Goal: Task Accomplishment & Management: Complete application form

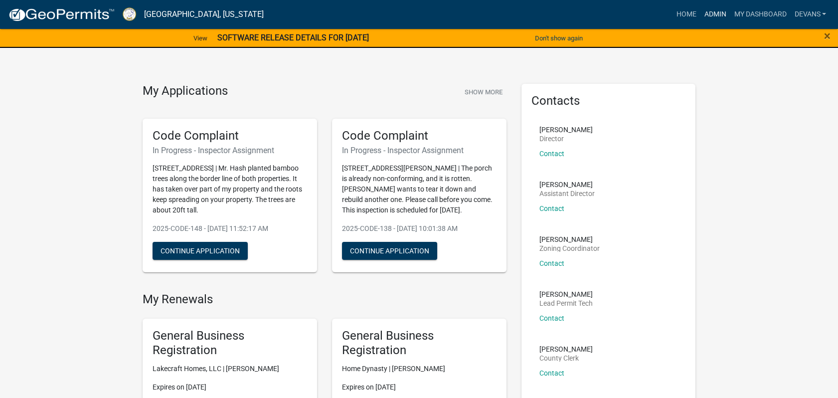
click at [709, 11] on link "Admin" at bounding box center [715, 14] width 30 height 19
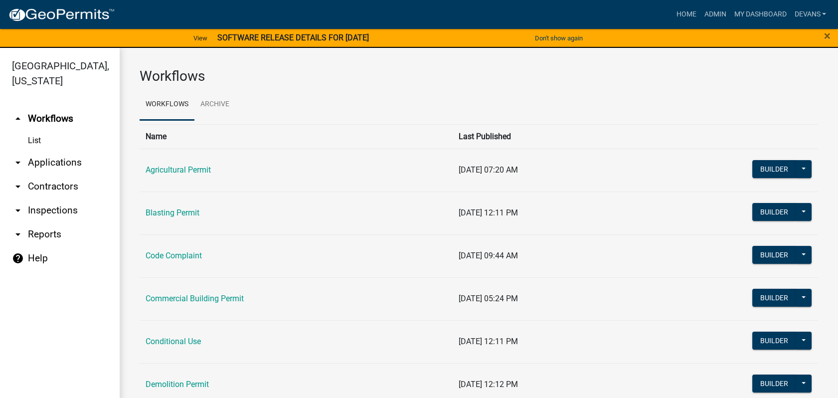
click at [58, 206] on link "arrow_drop_down Inspections" at bounding box center [60, 210] width 120 height 24
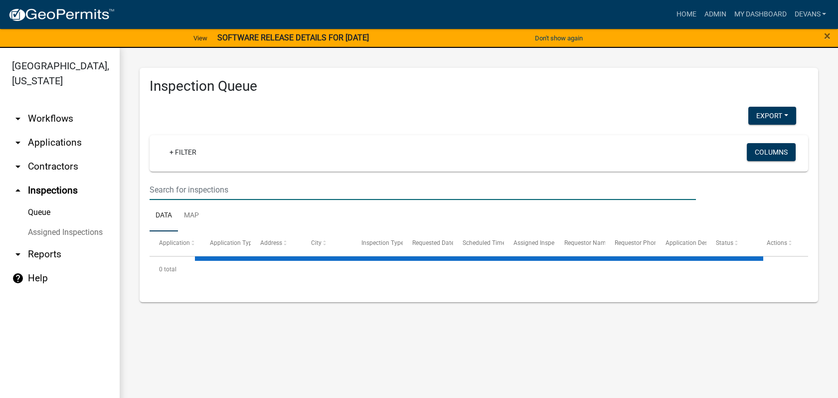
click at [189, 184] on input "text" at bounding box center [423, 189] width 546 height 20
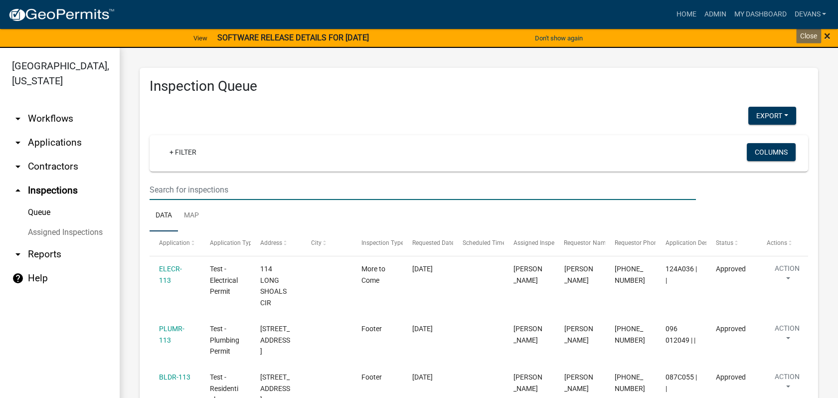
click at [830, 36] on span "×" at bounding box center [827, 36] width 6 height 14
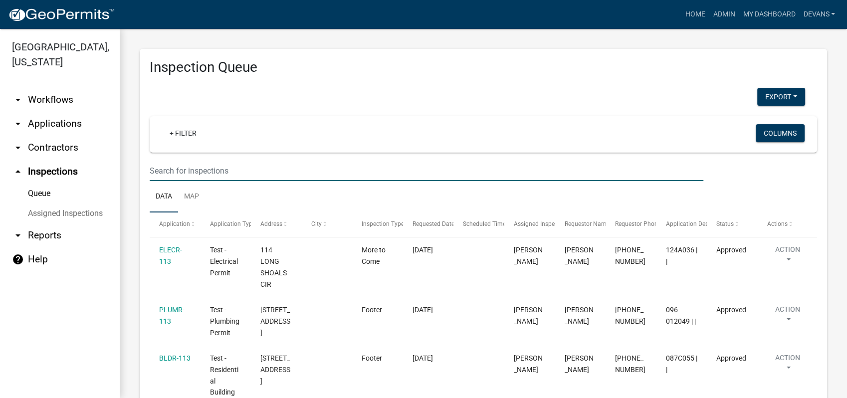
click at [195, 172] on input "text" at bounding box center [426, 171] width 553 height 20
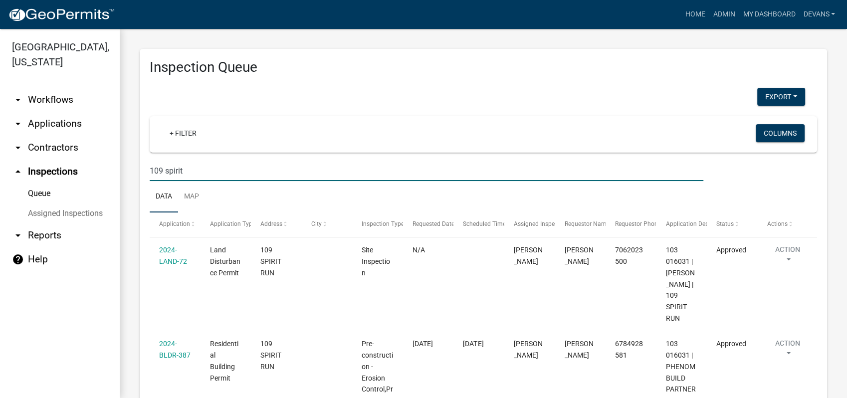
type input "109 spirit"
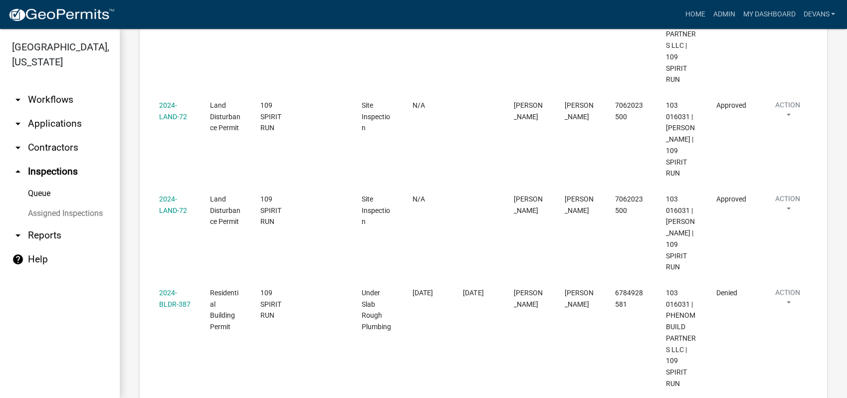
scroll to position [1160, 0]
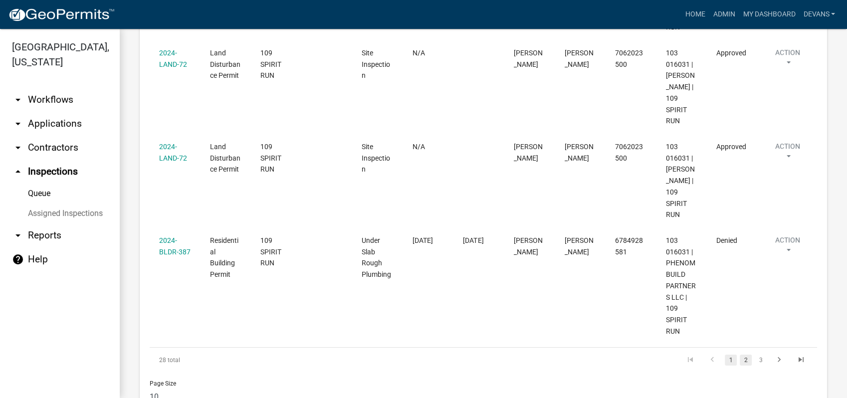
click at [739, 354] on link "2" at bounding box center [745, 359] width 12 height 11
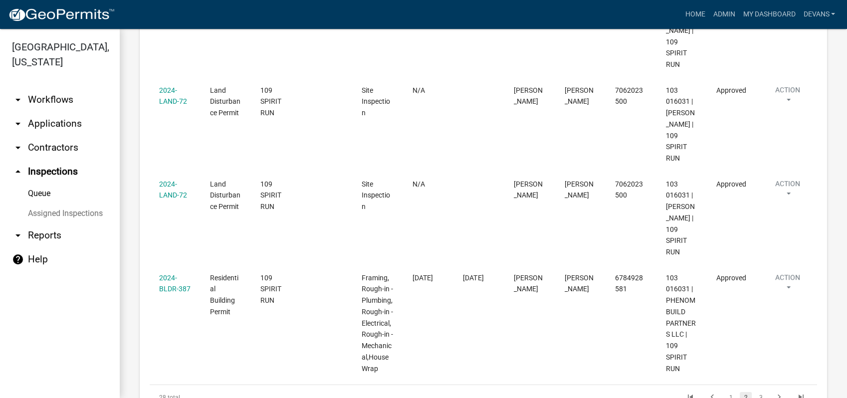
scroll to position [876, 0]
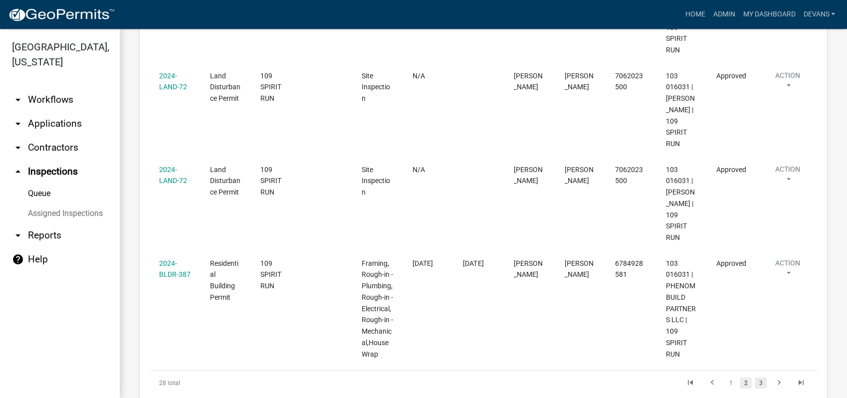
click at [754, 377] on link "3" at bounding box center [760, 382] width 12 height 11
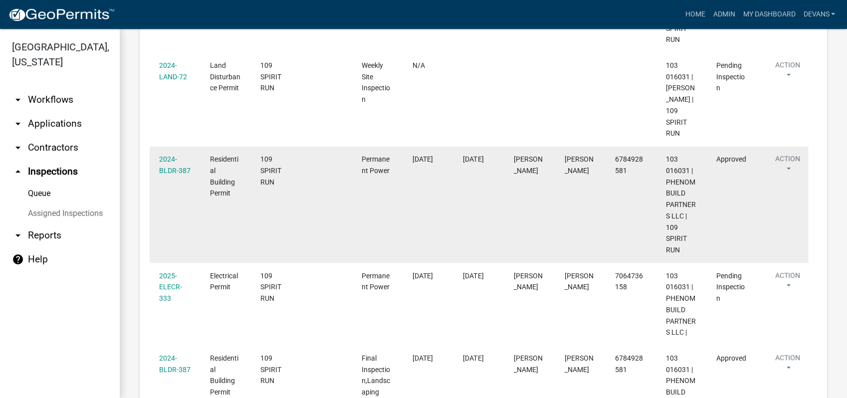
scroll to position [601, 0]
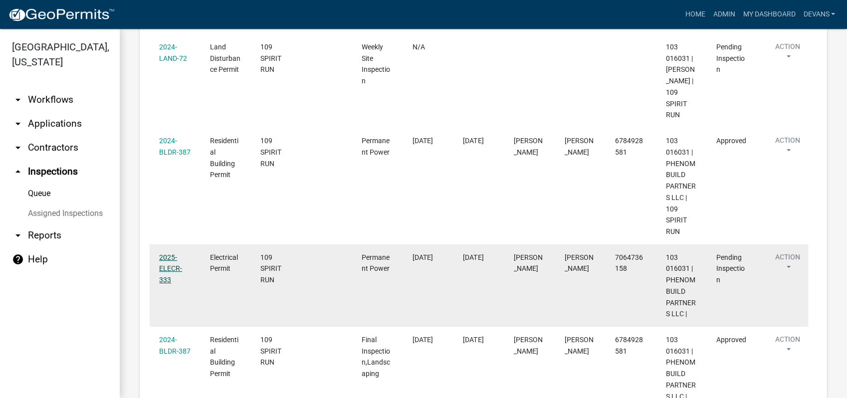
click at [168, 253] on link "2025-ELECR-333" at bounding box center [170, 268] width 23 height 31
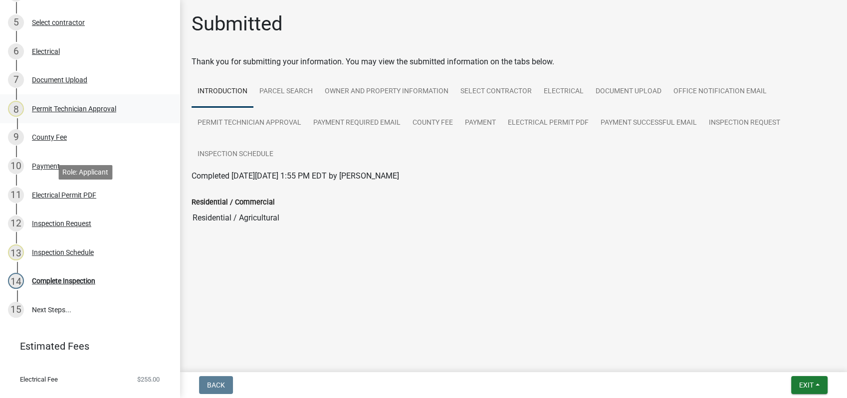
scroll to position [277, 0]
click at [780, 384] on div "Back Exit Save Save & Exit" at bounding box center [512, 385] width 651 height 18
click at [813, 388] on span "Exit" at bounding box center [806, 385] width 14 height 8
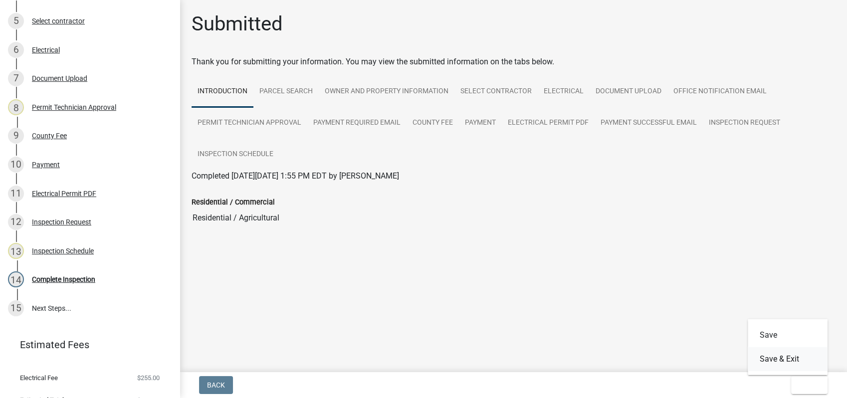
click at [785, 361] on button "Save & Exit" at bounding box center [787, 359] width 80 height 24
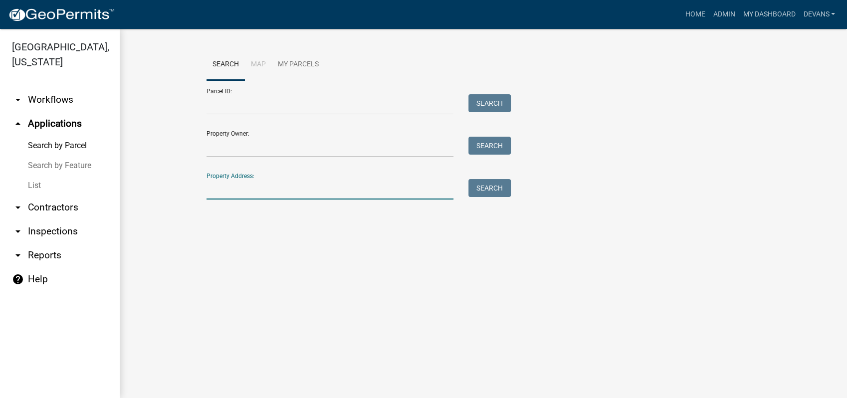
click at [214, 184] on input "Property Address:" at bounding box center [329, 189] width 247 height 20
type input "109 spirit"
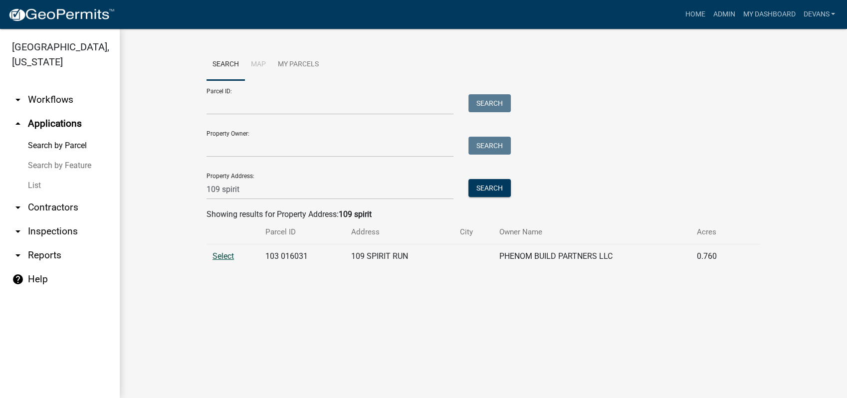
click at [217, 255] on span "Select" at bounding box center [222, 255] width 21 height 9
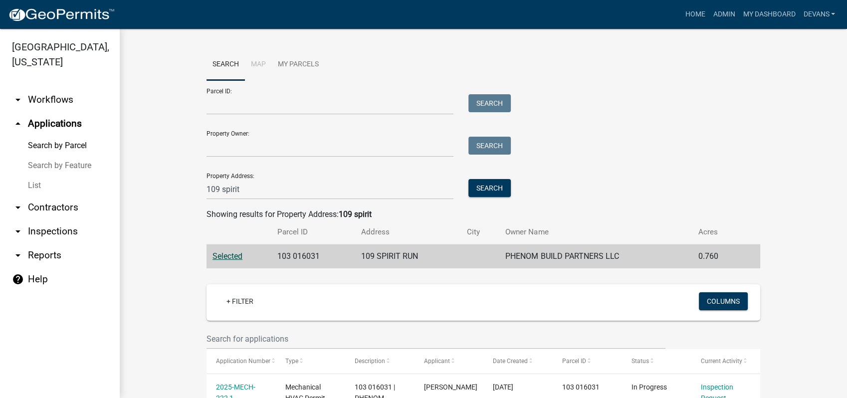
click at [52, 231] on link "arrow_drop_down Inspections" at bounding box center [60, 231] width 120 height 24
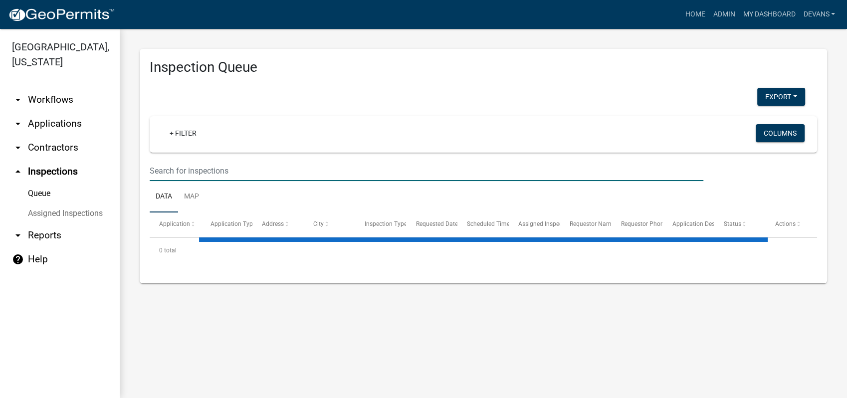
click at [194, 164] on input "text" at bounding box center [426, 171] width 553 height 20
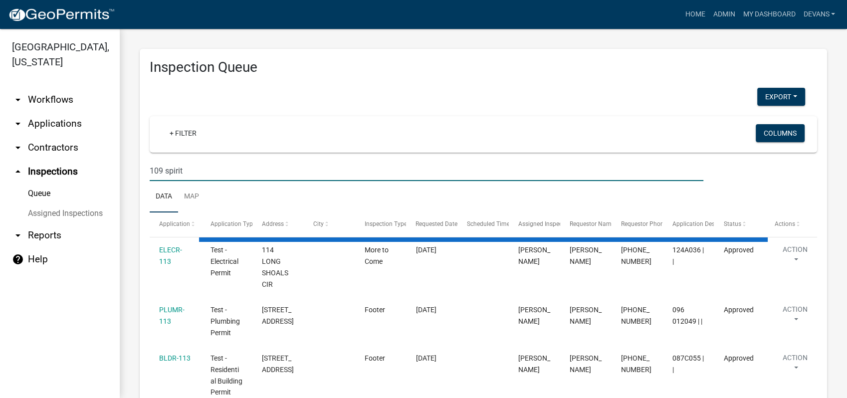
type input "109 spirit"
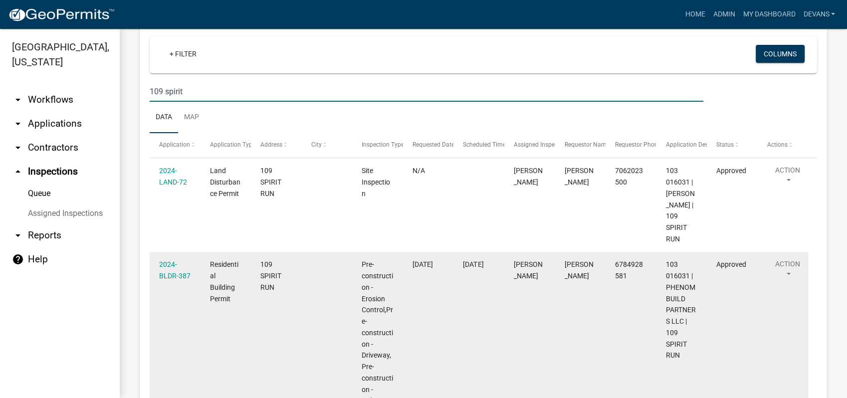
scroll to position [166, 0]
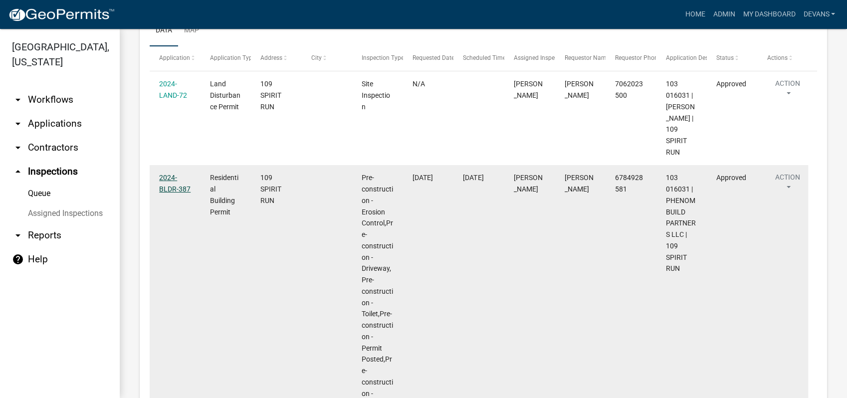
click at [172, 180] on link "2024-BLDR-387" at bounding box center [174, 183] width 31 height 19
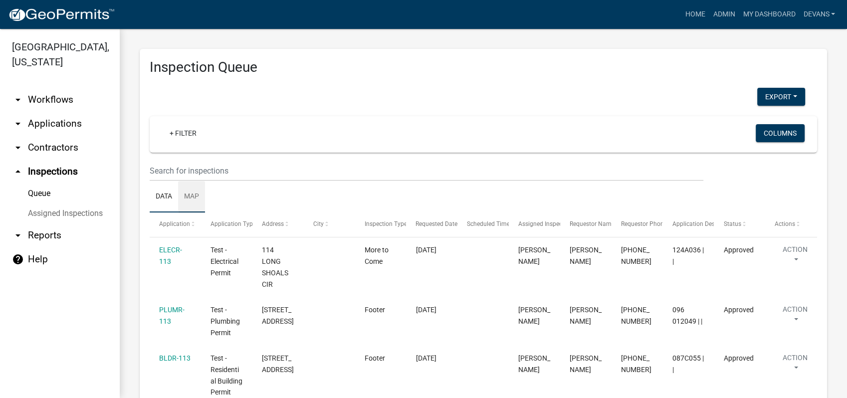
click at [179, 193] on link "Map" at bounding box center [191, 197] width 27 height 32
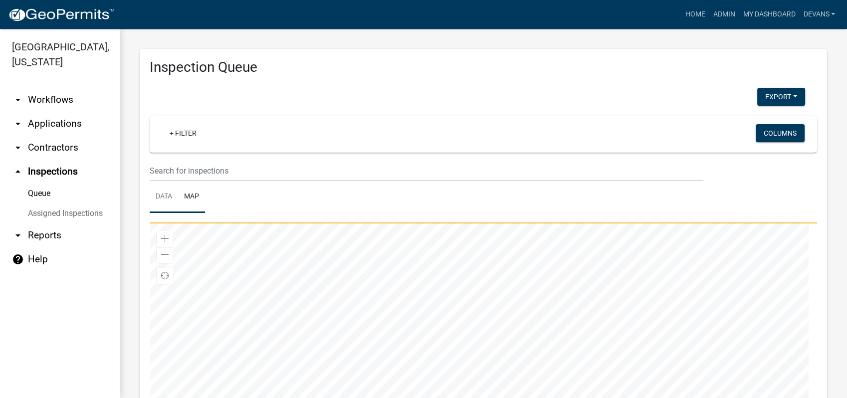
click at [162, 199] on link "Data" at bounding box center [164, 197] width 28 height 32
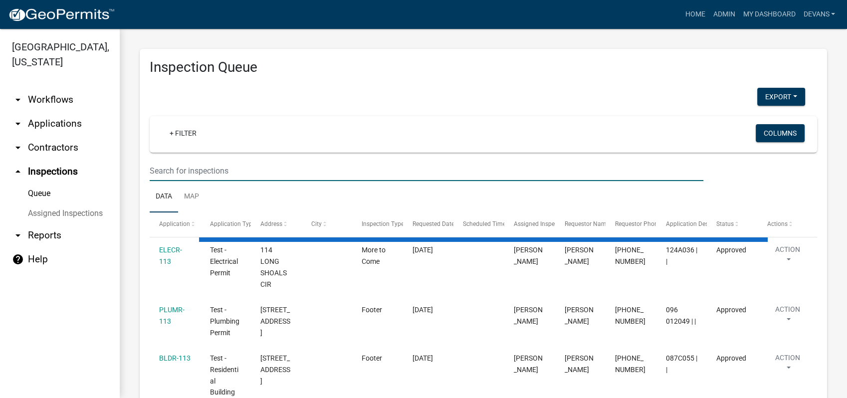
click at [181, 170] on input "text" at bounding box center [426, 171] width 553 height 20
type input "109 spirit"
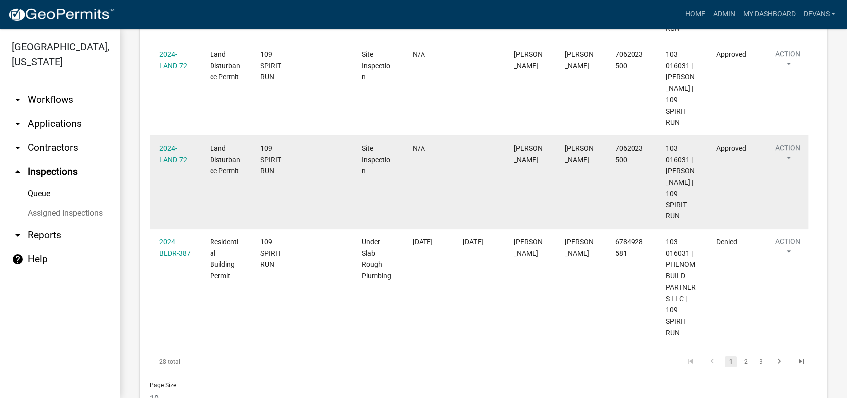
scroll to position [1160, 0]
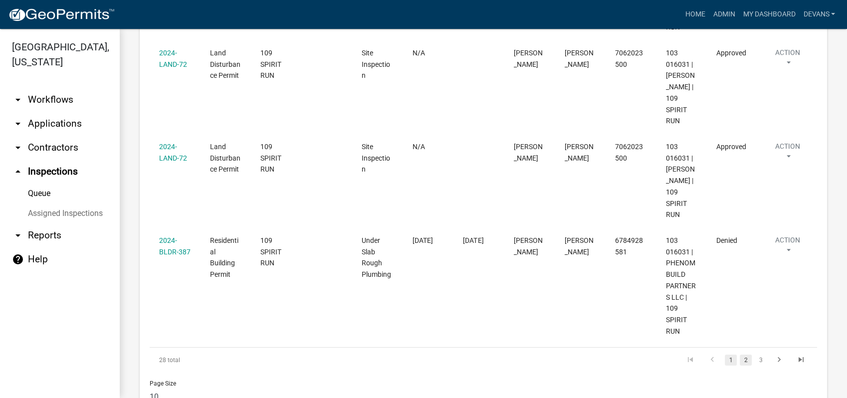
click at [739, 354] on link "2" at bounding box center [745, 359] width 12 height 11
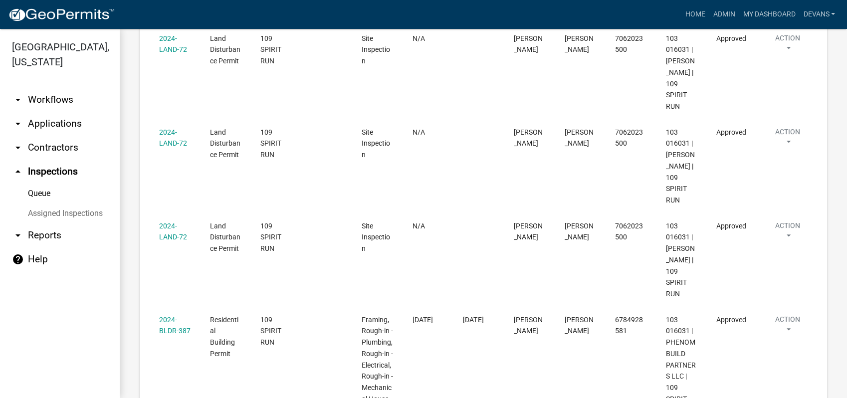
scroll to position [876, 0]
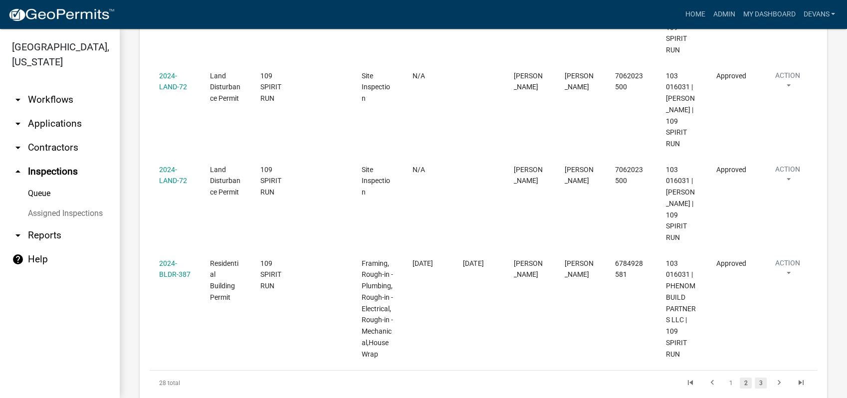
click at [754, 377] on link "3" at bounding box center [760, 382] width 12 height 11
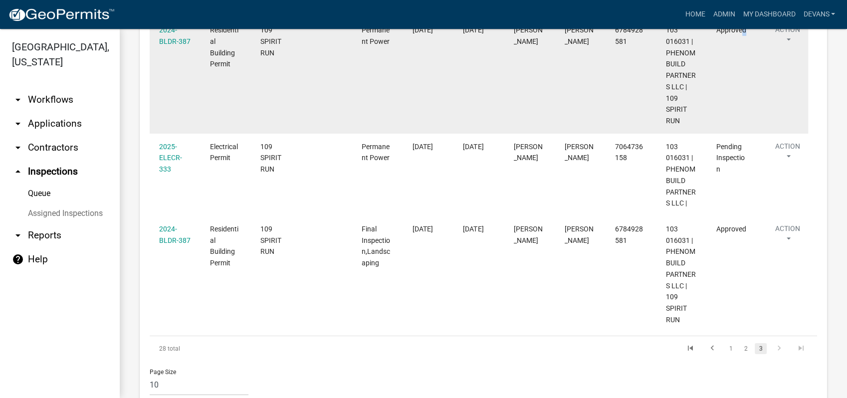
click at [745, 38] on datatable-body-cell "Approved" at bounding box center [731, 75] width 51 height 117
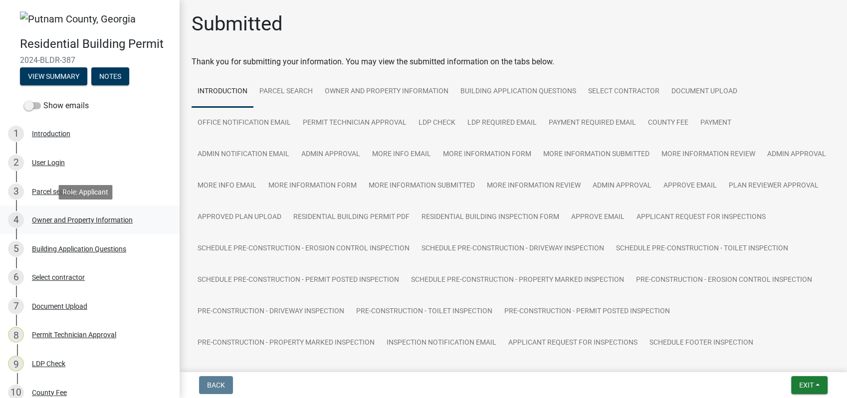
click at [81, 213] on div "4 Owner and Property Information" at bounding box center [86, 220] width 156 height 16
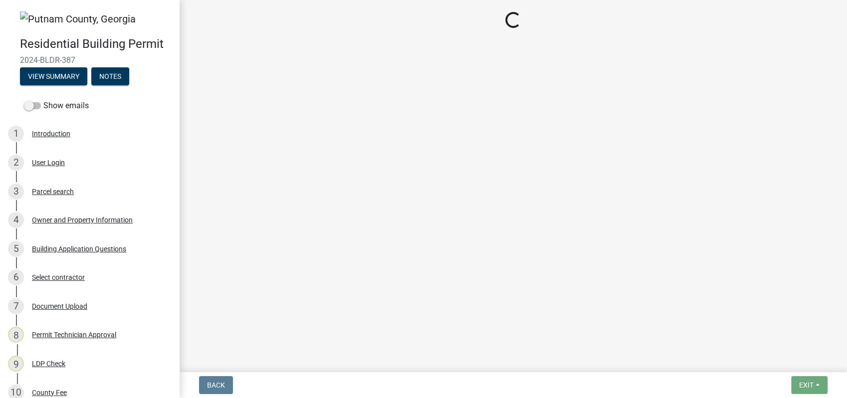
select select "0688c8c3-ca83-4764-a677-531fbc17e6cb"
select select "83394b22-4a11-496c-8e5c-75ade2e72faf"
select select "ece5c1a9-df30-4702-9587-5deee23533b7"
select select "fa9ac713-ff98-4511-b6d6-b752a2dce95a"
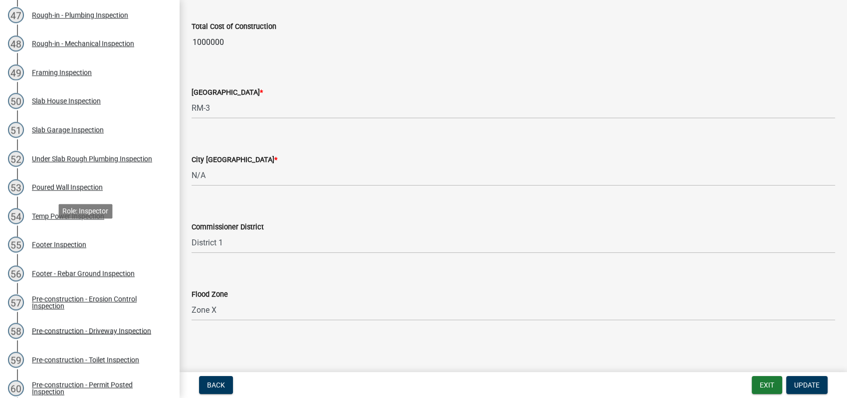
scroll to position [1651, 0]
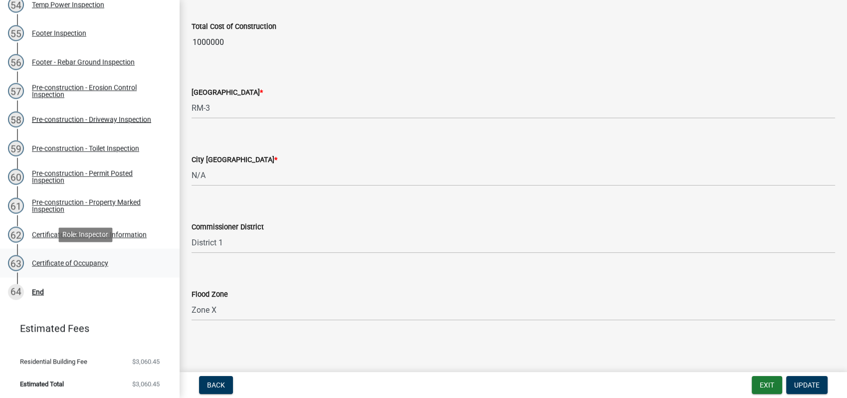
click at [54, 267] on div "63 Certificate of Occupancy" at bounding box center [86, 263] width 156 height 16
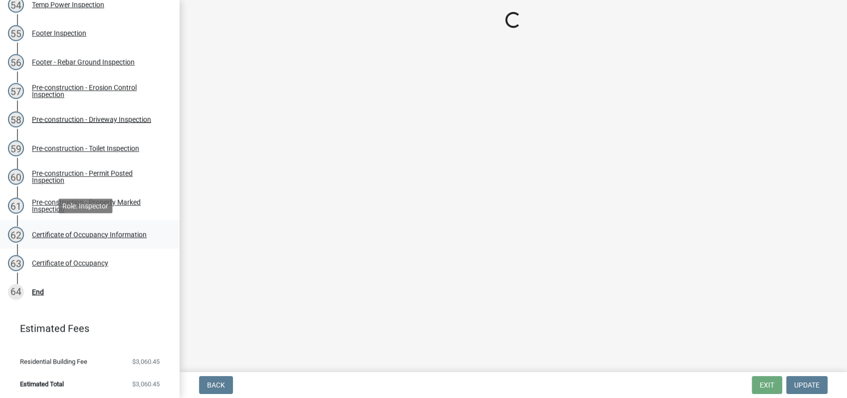
scroll to position [0, 0]
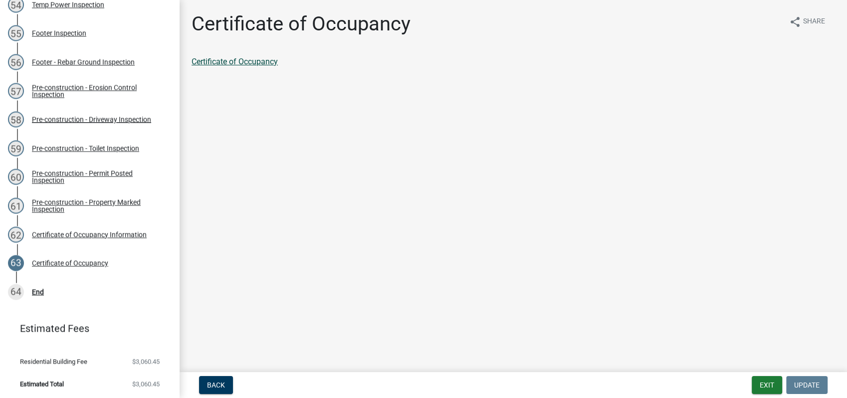
click at [214, 65] on link "Certificate of Occupancy" at bounding box center [234, 61] width 86 height 9
